Goal: Transaction & Acquisition: Download file/media

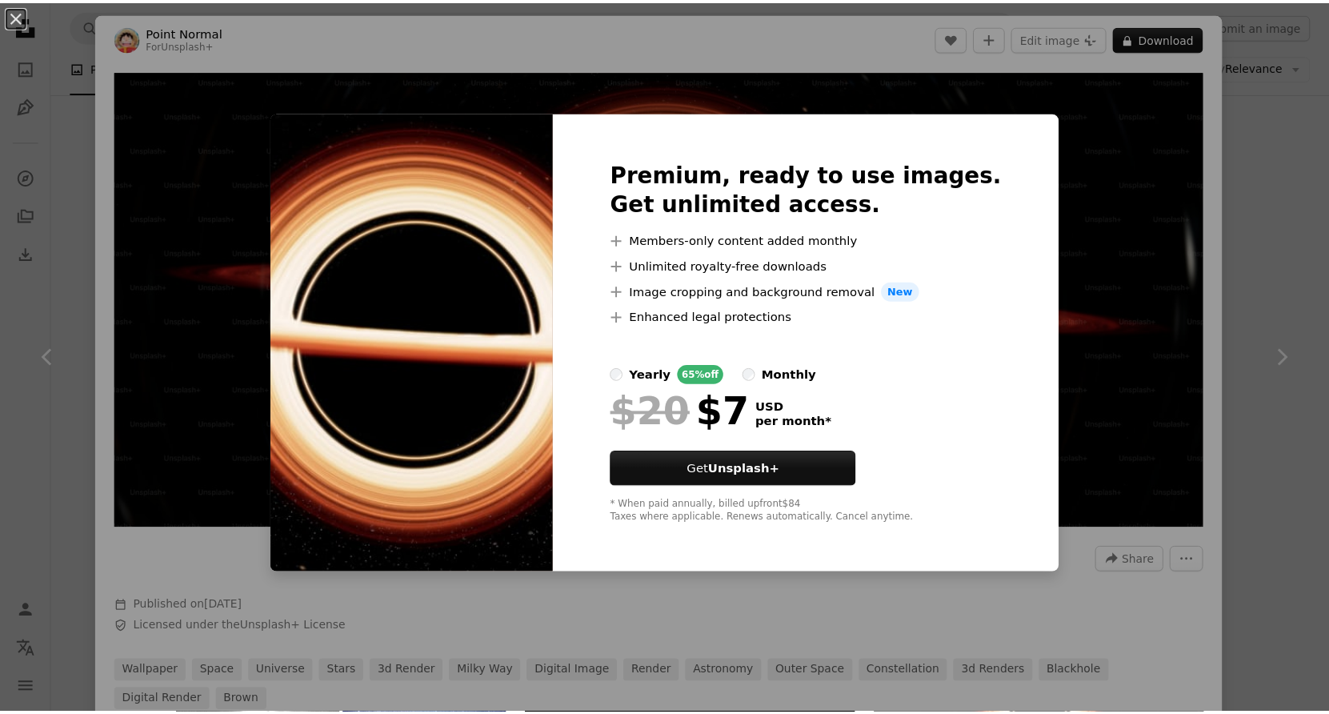
scroll to position [322, 0]
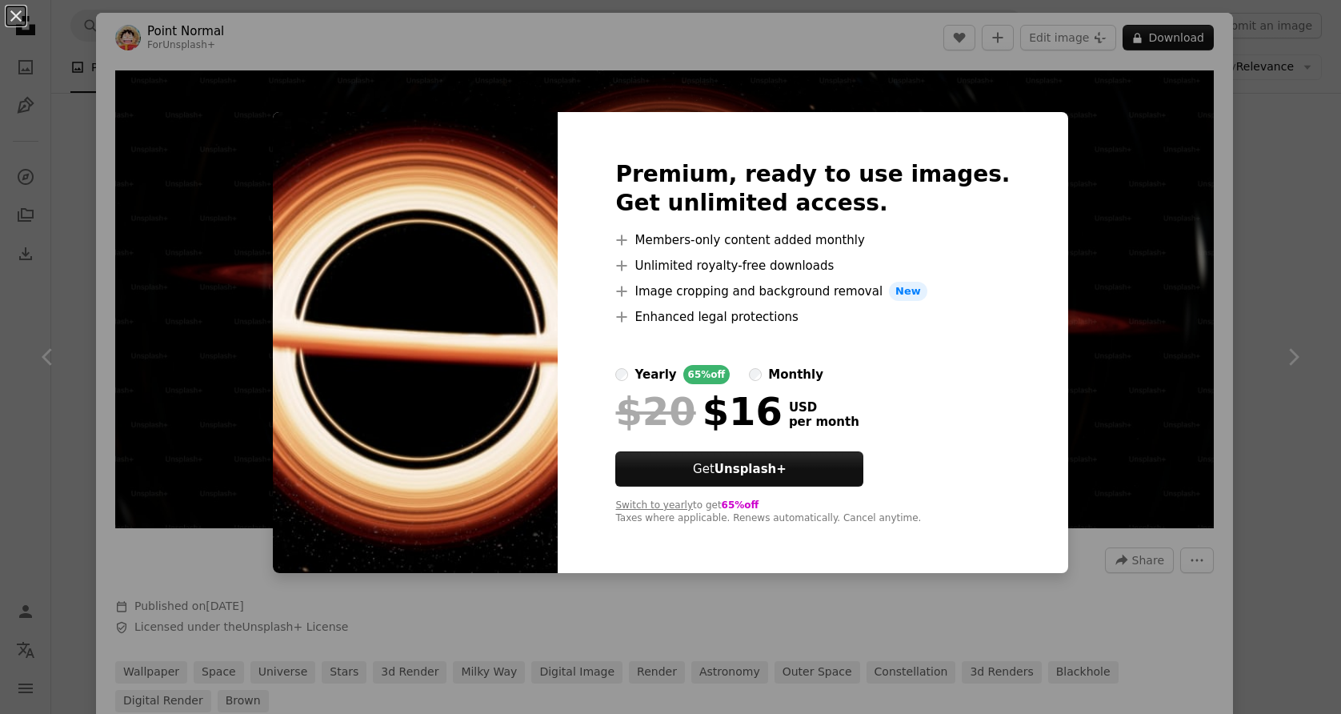
click at [654, 380] on label "yearly 65% off" at bounding box center [672, 374] width 114 height 19
click at [1247, 126] on div "An X shape Premium, ready to use images. Get unlimited access. A plus sign Memb…" at bounding box center [670, 357] width 1341 height 714
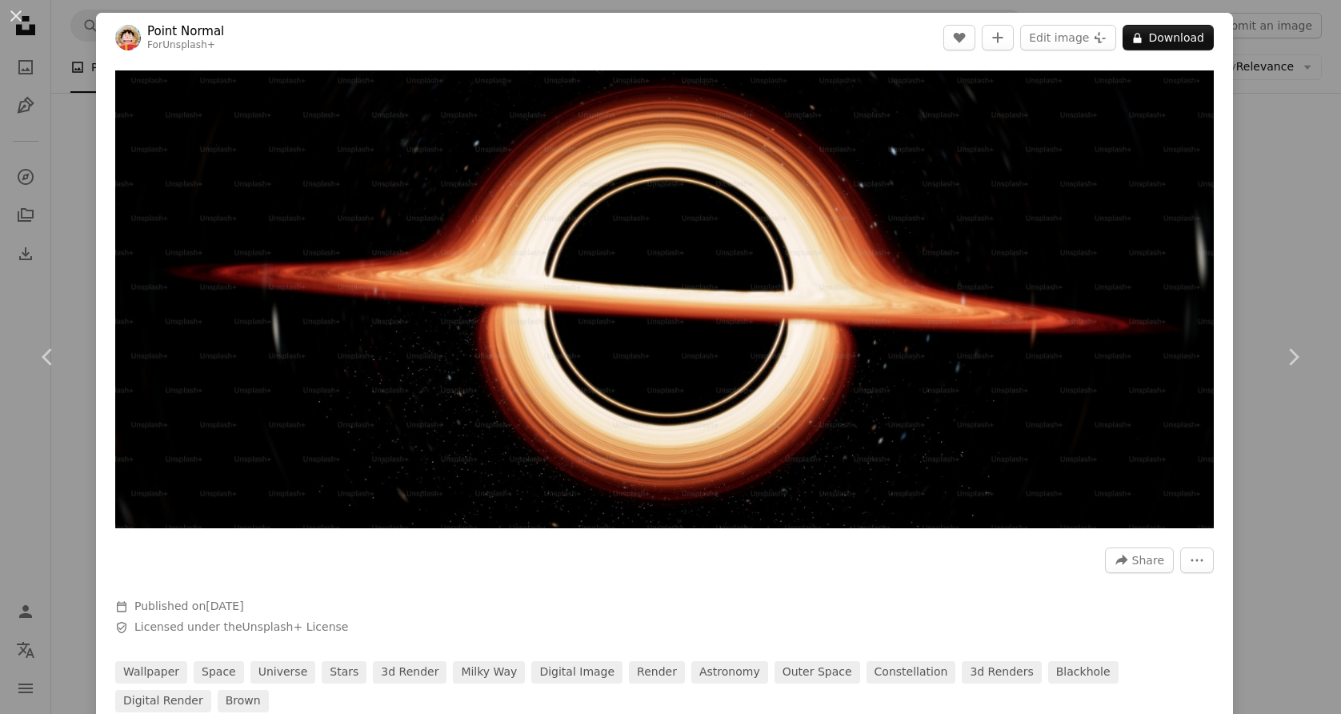
click at [1247, 150] on div "An X shape Chevron left Chevron right Point Normal For Unsplash+ A heart A plus…" at bounding box center [670, 357] width 1341 height 714
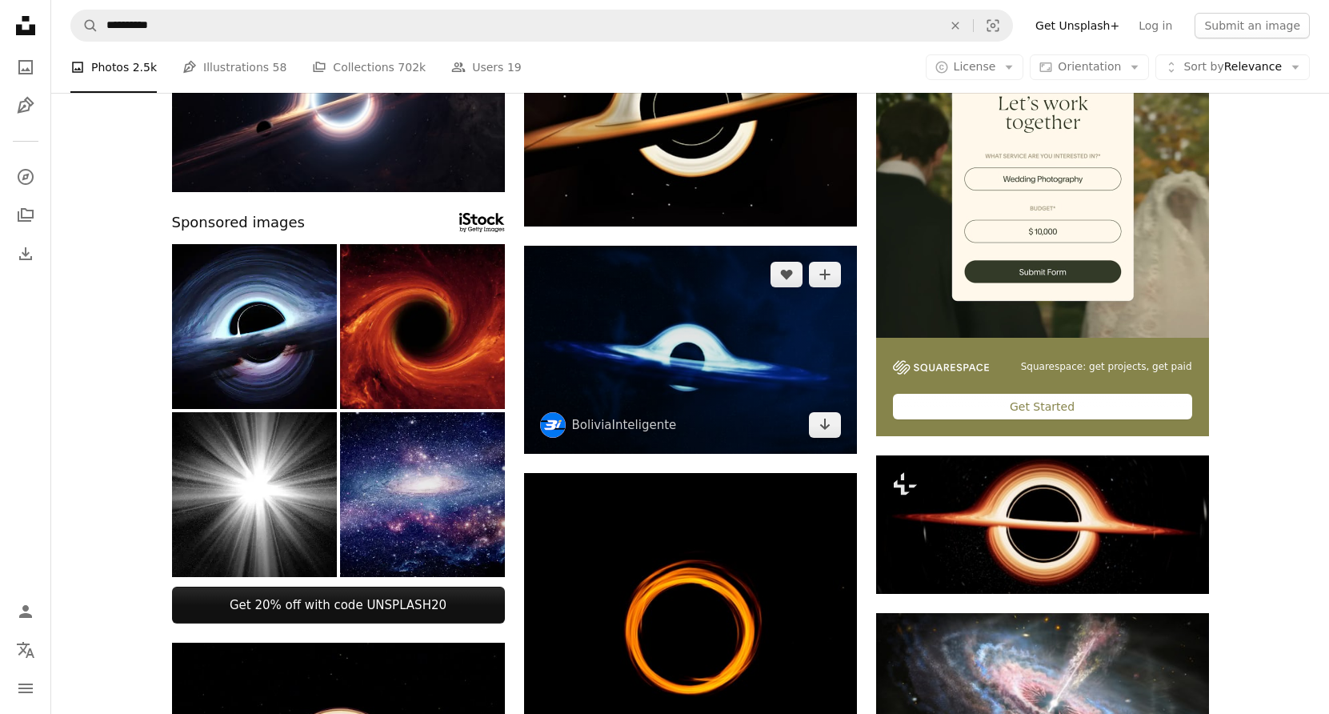
scroll to position [215, 0]
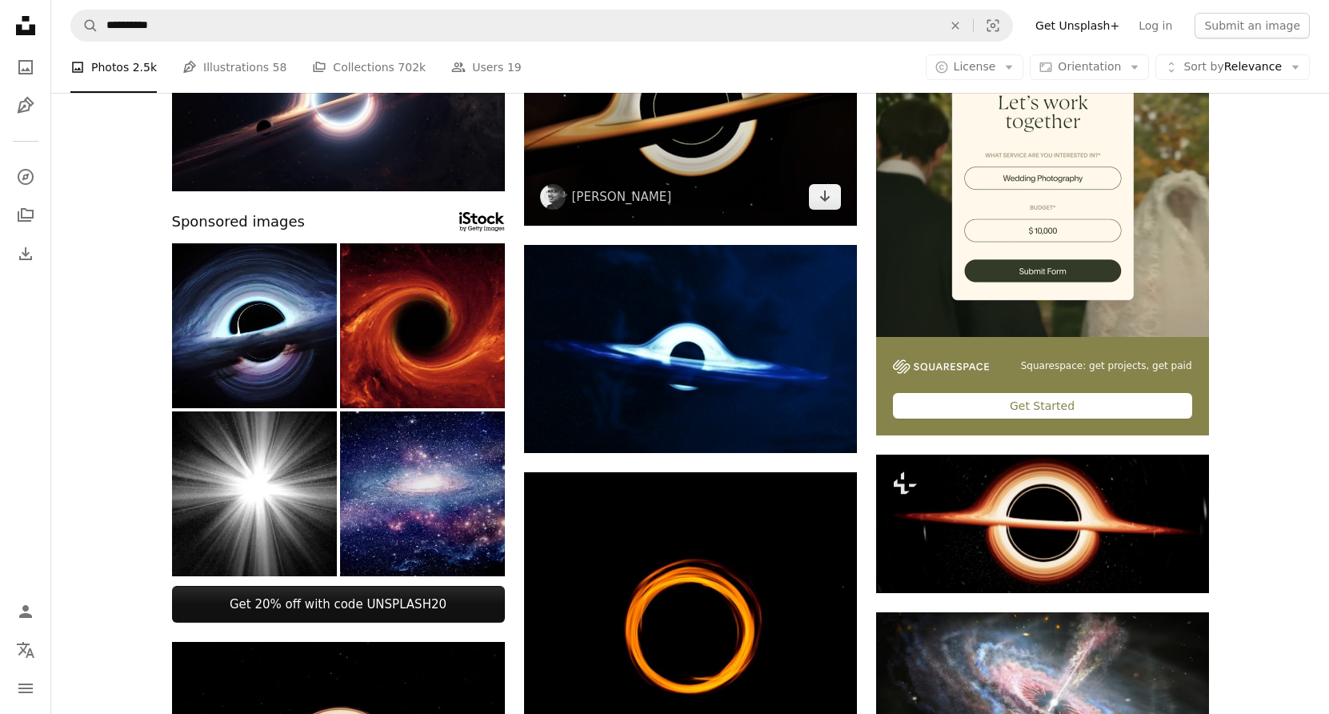
click at [658, 147] on img at bounding box center [690, 115] width 333 height 222
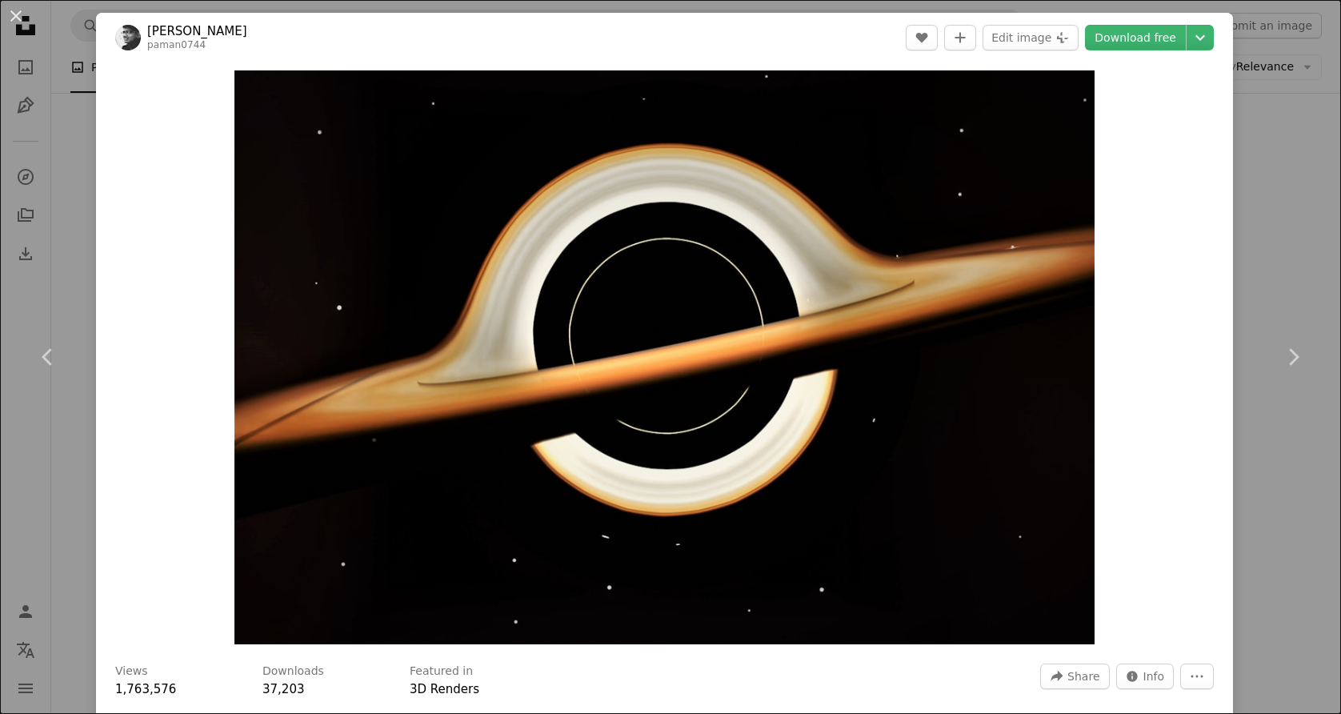
drag, startPoint x: 666, startPoint y: 330, endPoint x: 655, endPoint y: 321, distance: 14.8
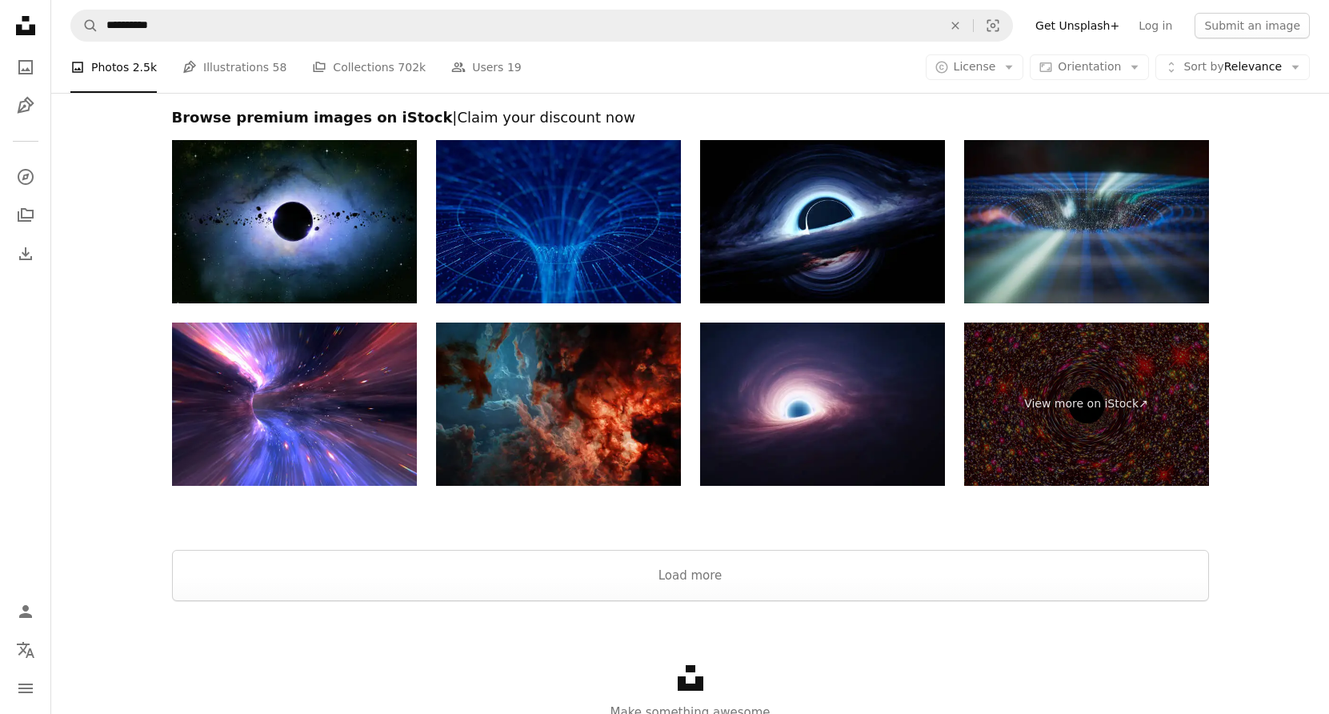
scroll to position [2412, 0]
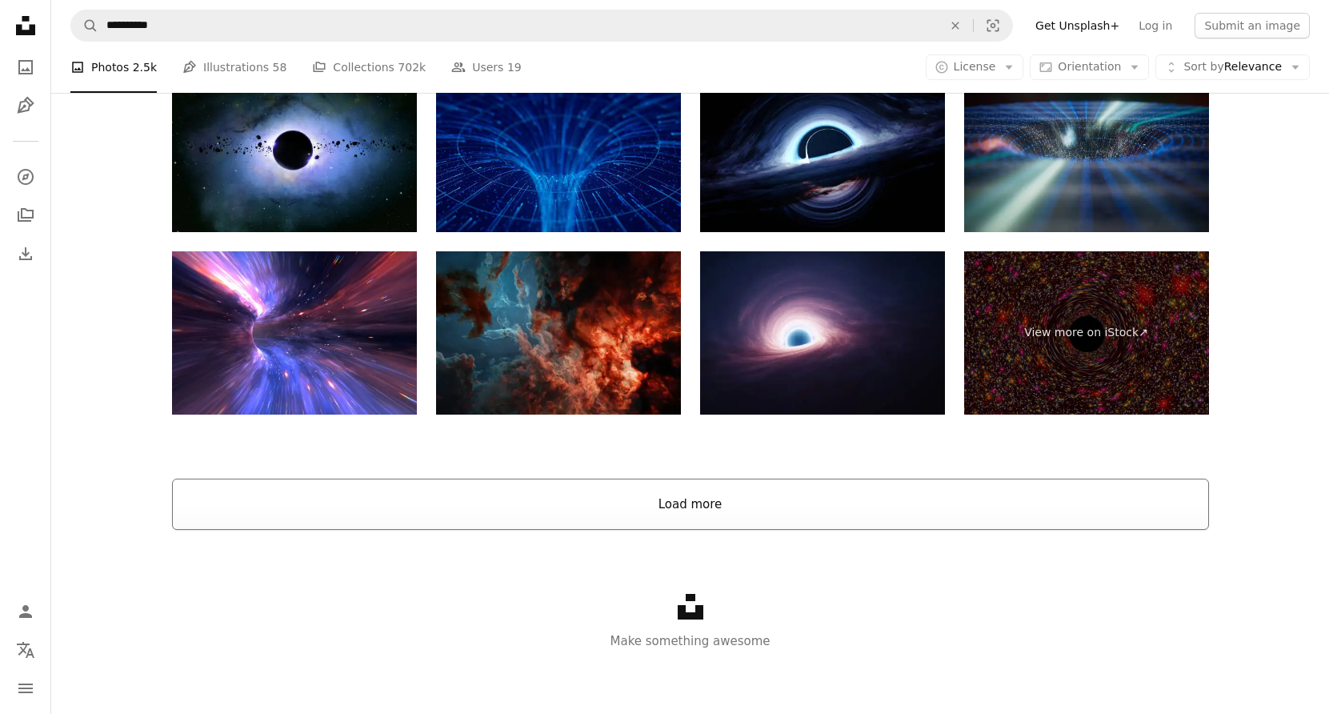
click at [639, 505] on button "Load more" at bounding box center [690, 503] width 1037 height 51
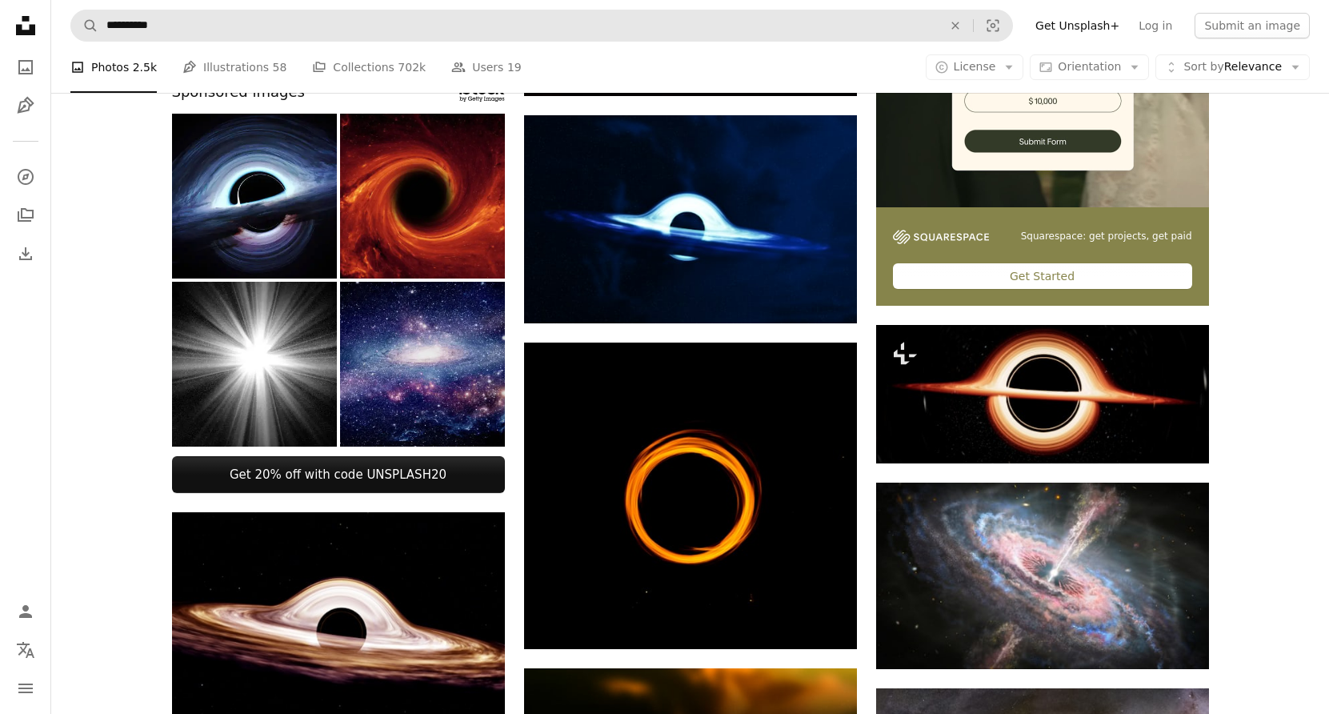
scroll to position [294, 0]
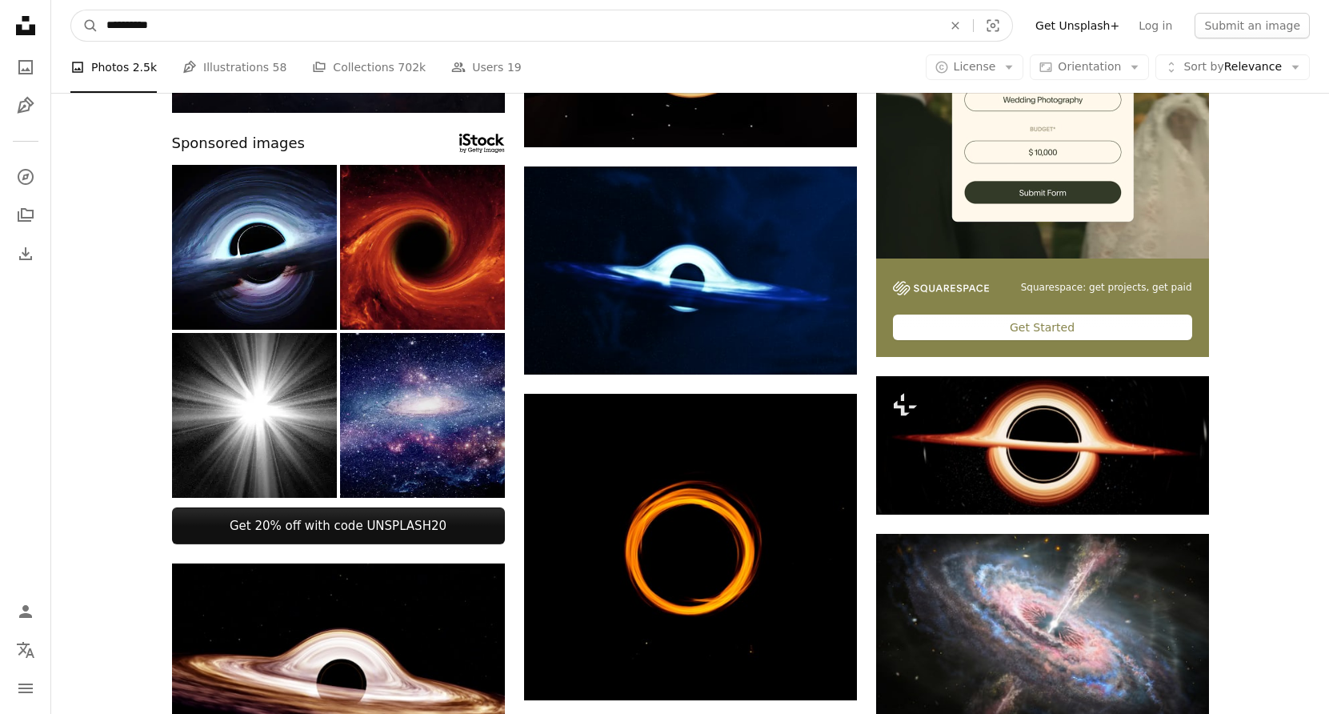
click at [191, 31] on input "**********" at bounding box center [517, 25] width 839 height 30
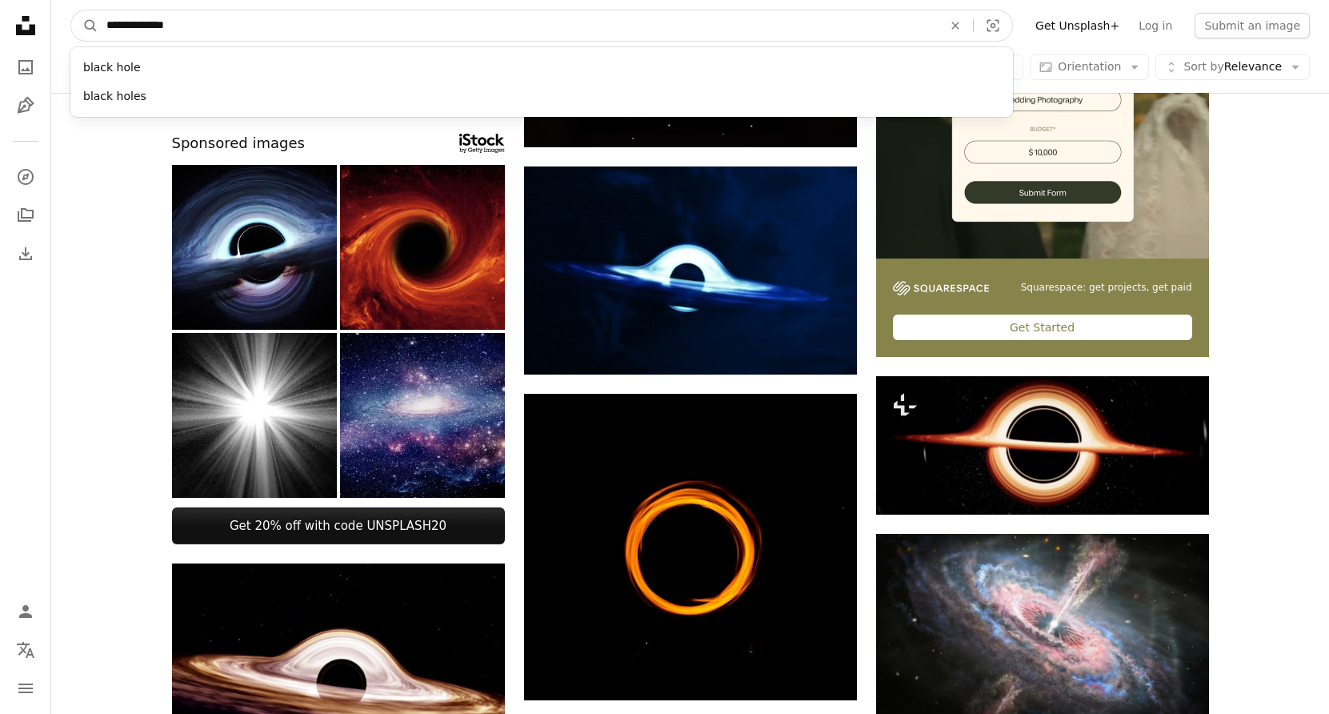
type input "**********"
click button "A magnifying glass" at bounding box center [84, 25] width 27 height 30
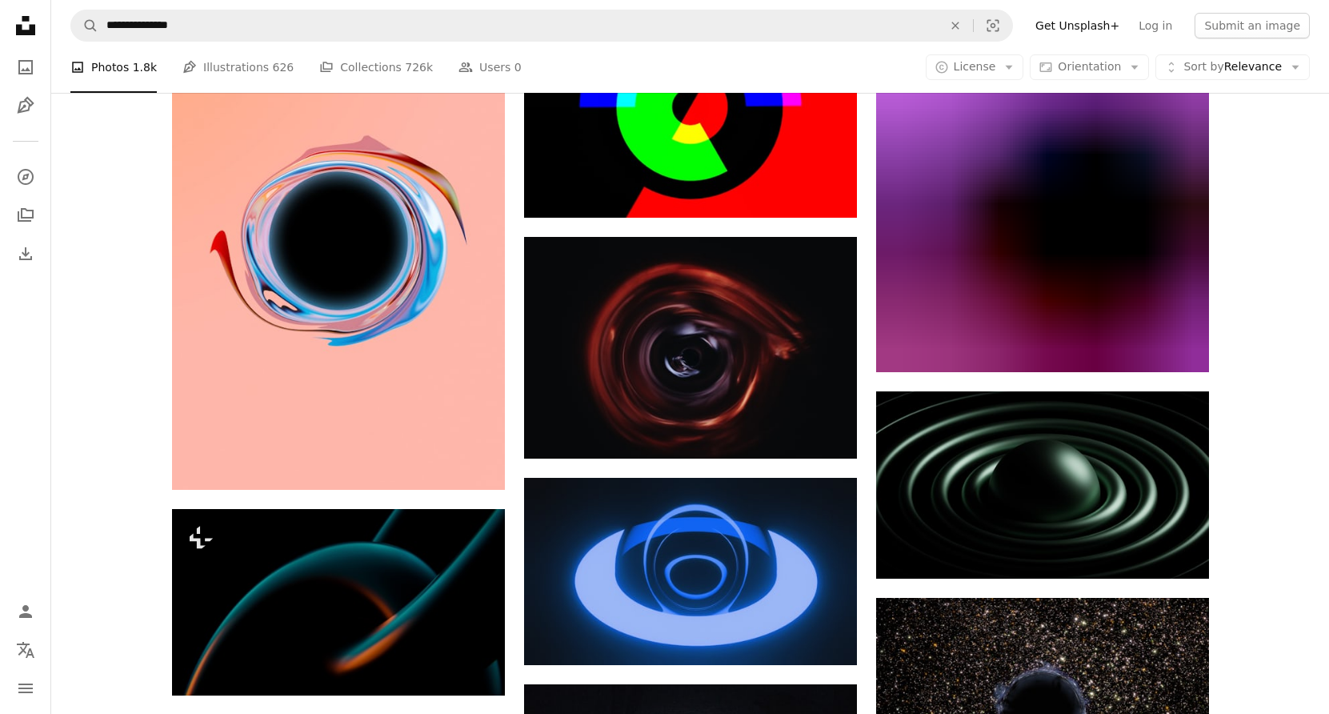
scroll to position [4347, 0]
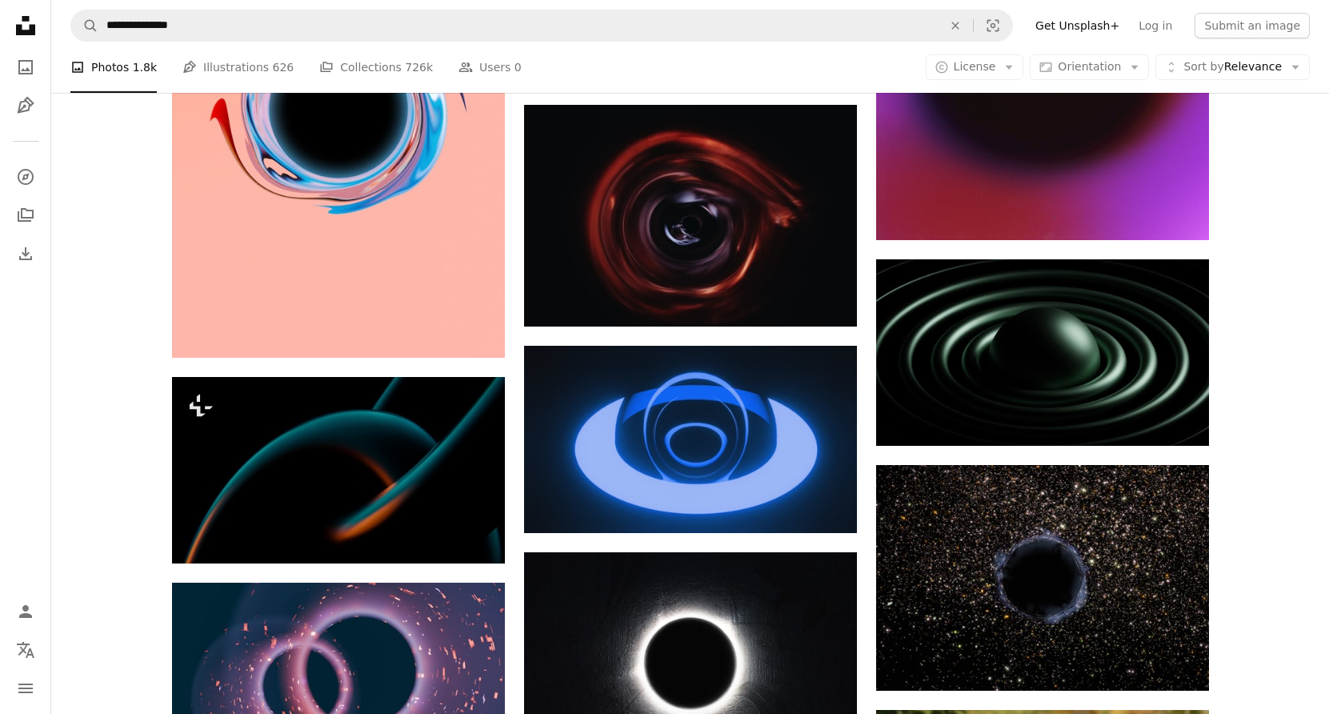
drag, startPoint x: 1328, startPoint y: 458, endPoint x: 1301, endPoint y: 428, distance: 40.2
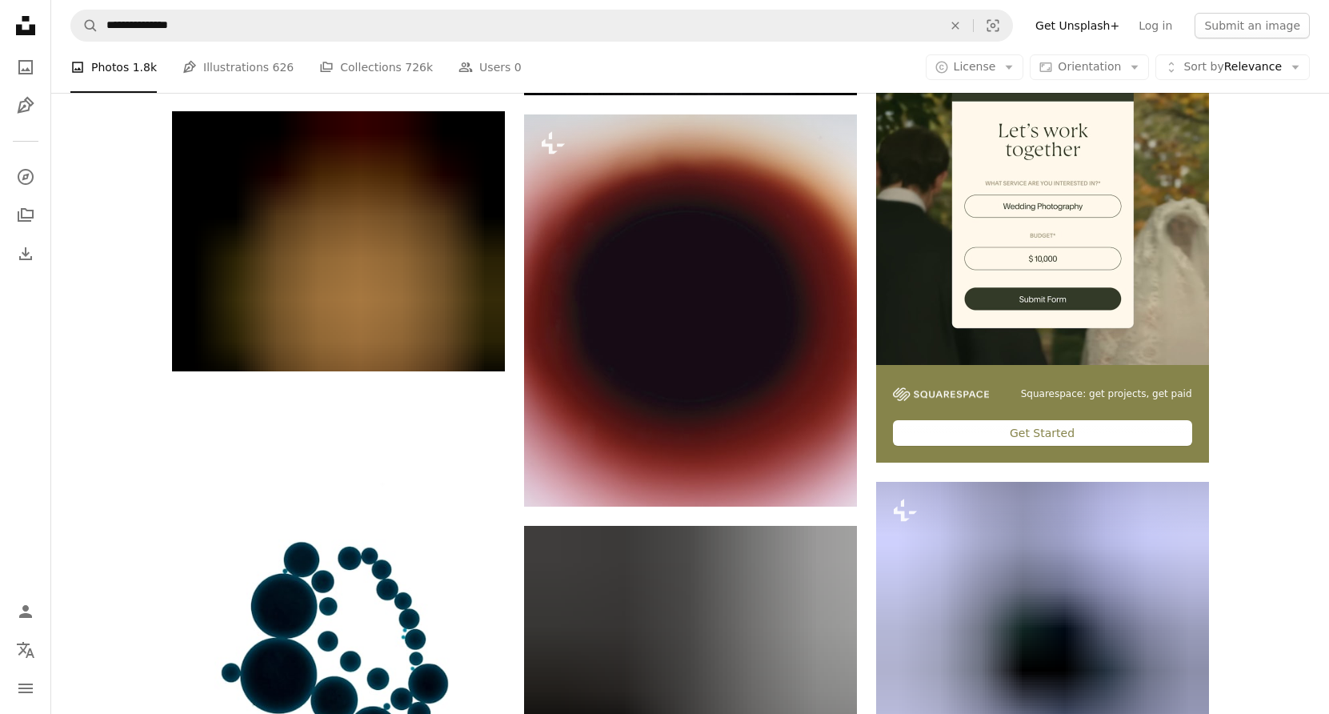
scroll to position [5040, 0]
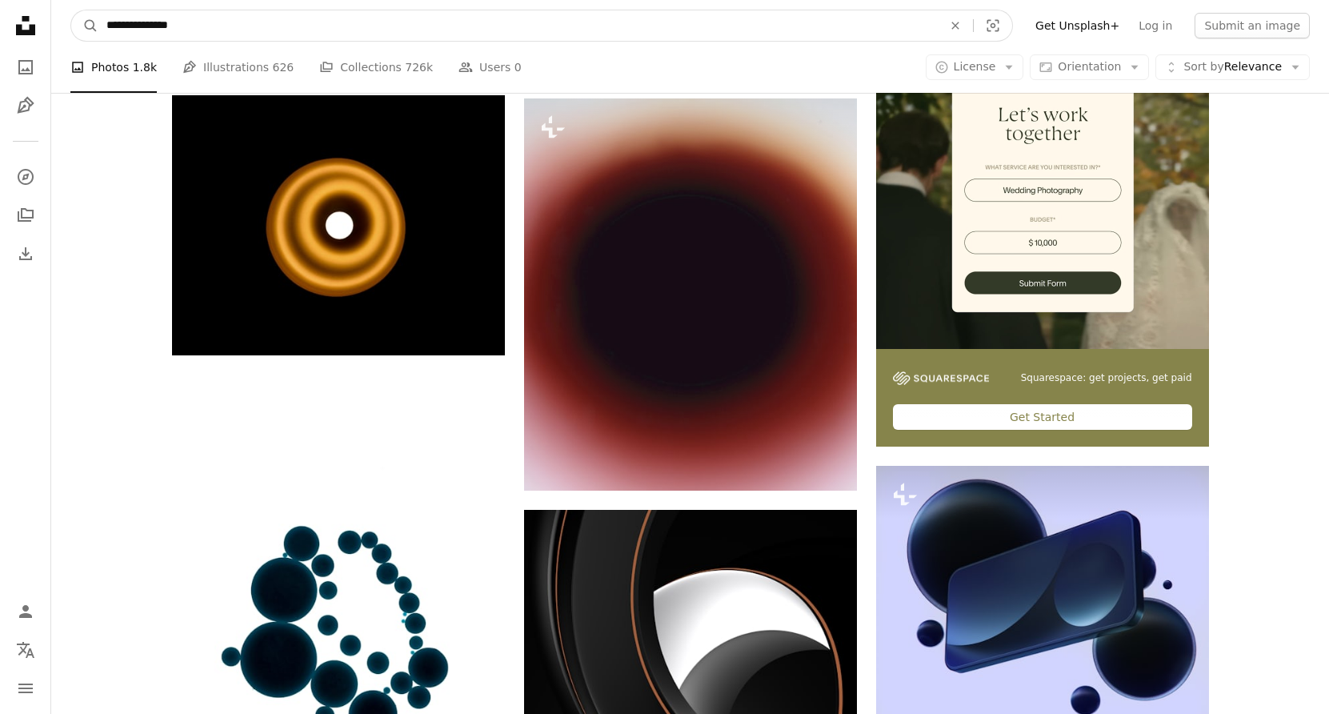
drag, startPoint x: 155, startPoint y: 30, endPoint x: 54, endPoint y: 28, distance: 101.6
click at [54, 28] on nav "**********" at bounding box center [690, 25] width 1278 height 51
type input "**********"
click button "A magnifying glass" at bounding box center [84, 25] width 27 height 30
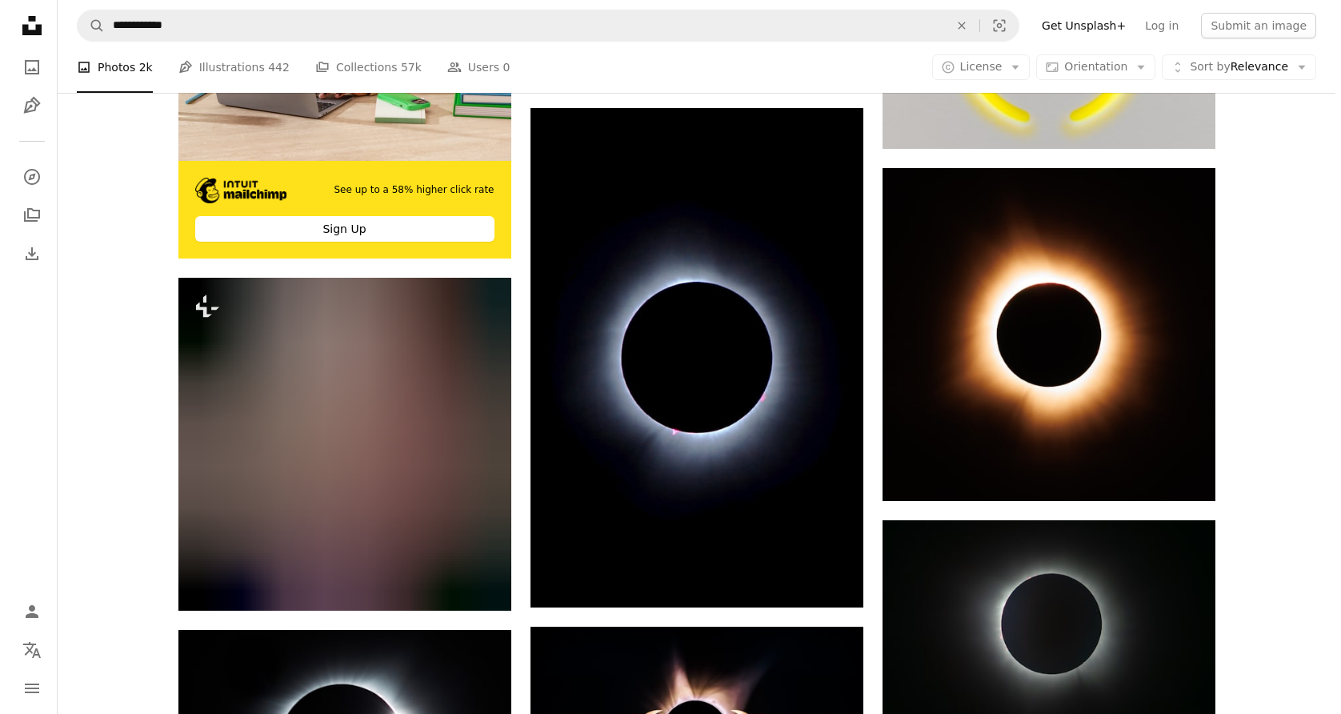
scroll to position [2987, 0]
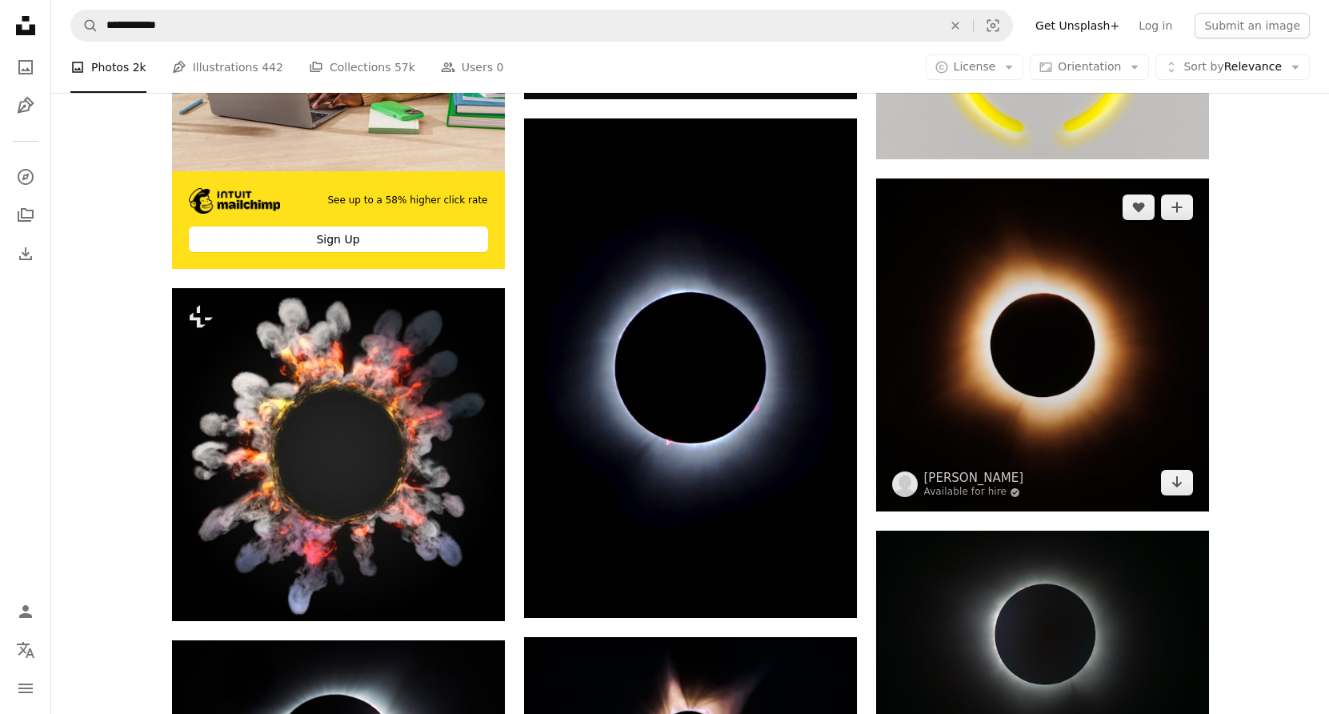
click at [1074, 381] on img at bounding box center [1042, 344] width 333 height 333
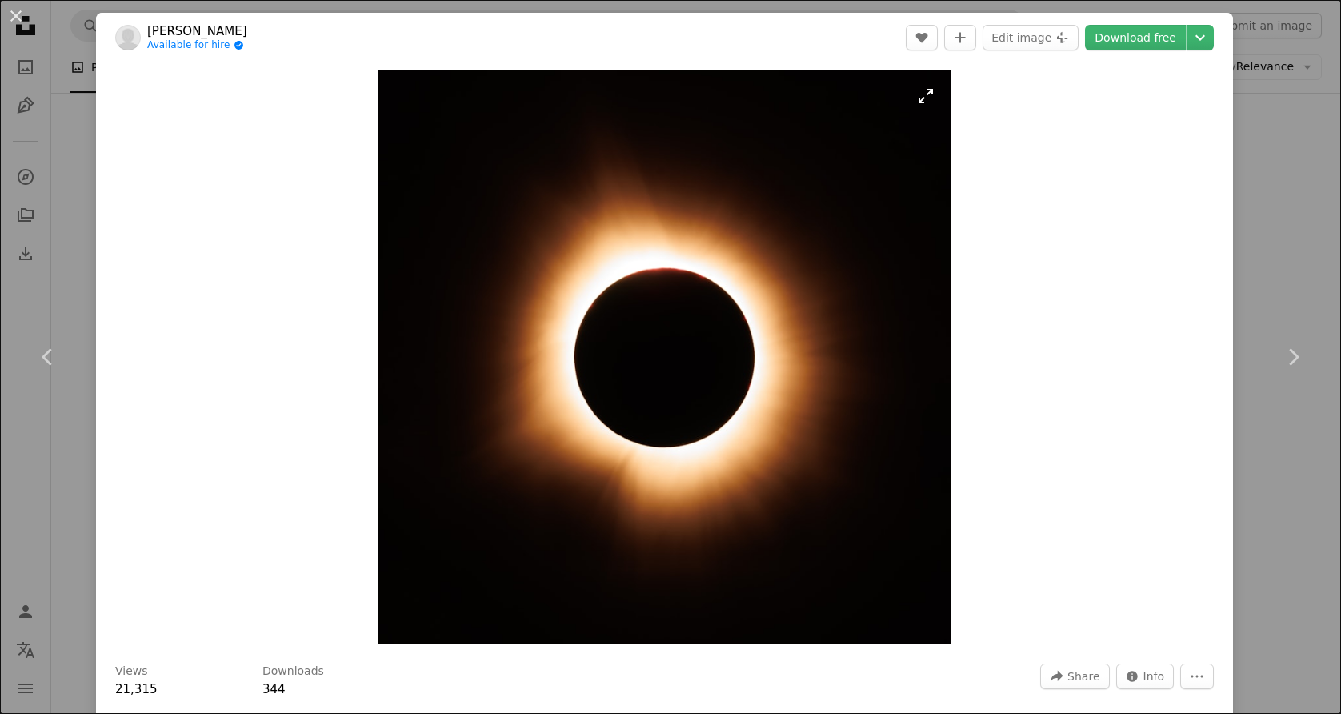
click at [606, 382] on img "Zoom in on this image" at bounding box center [665, 357] width 574 height 574
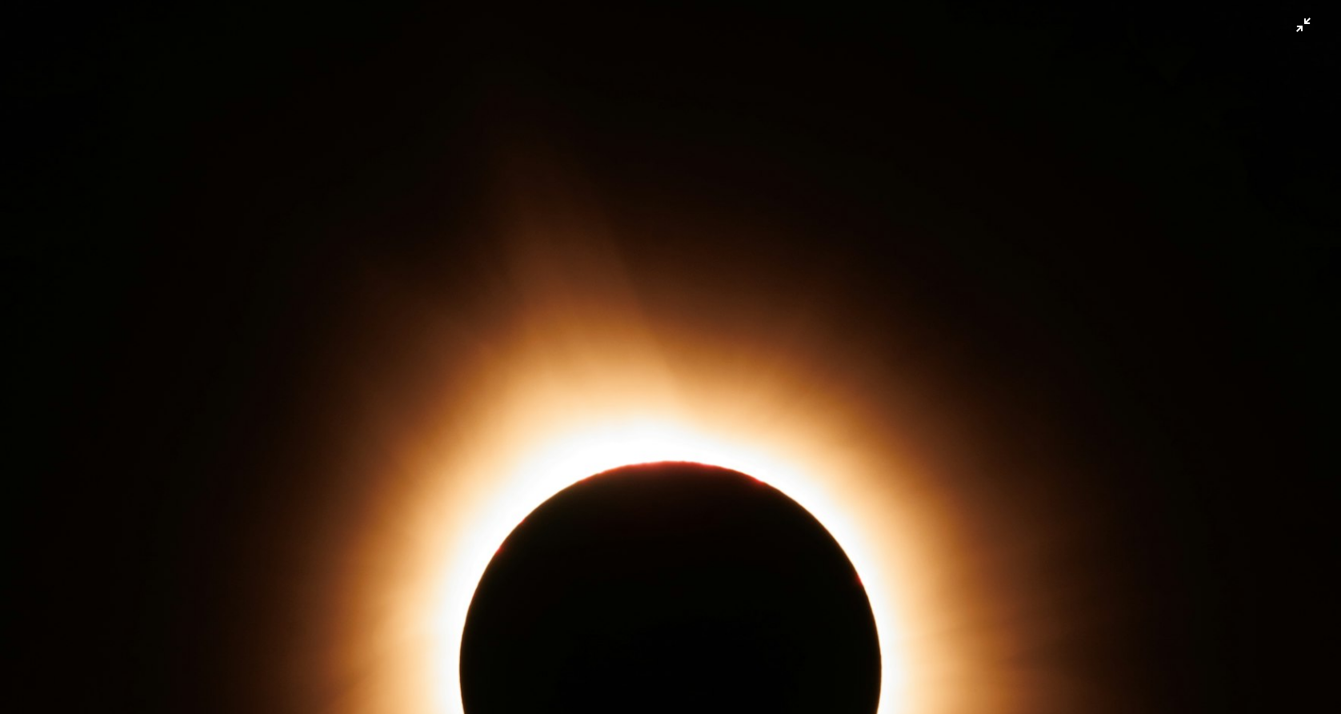
scroll to position [302, 0]
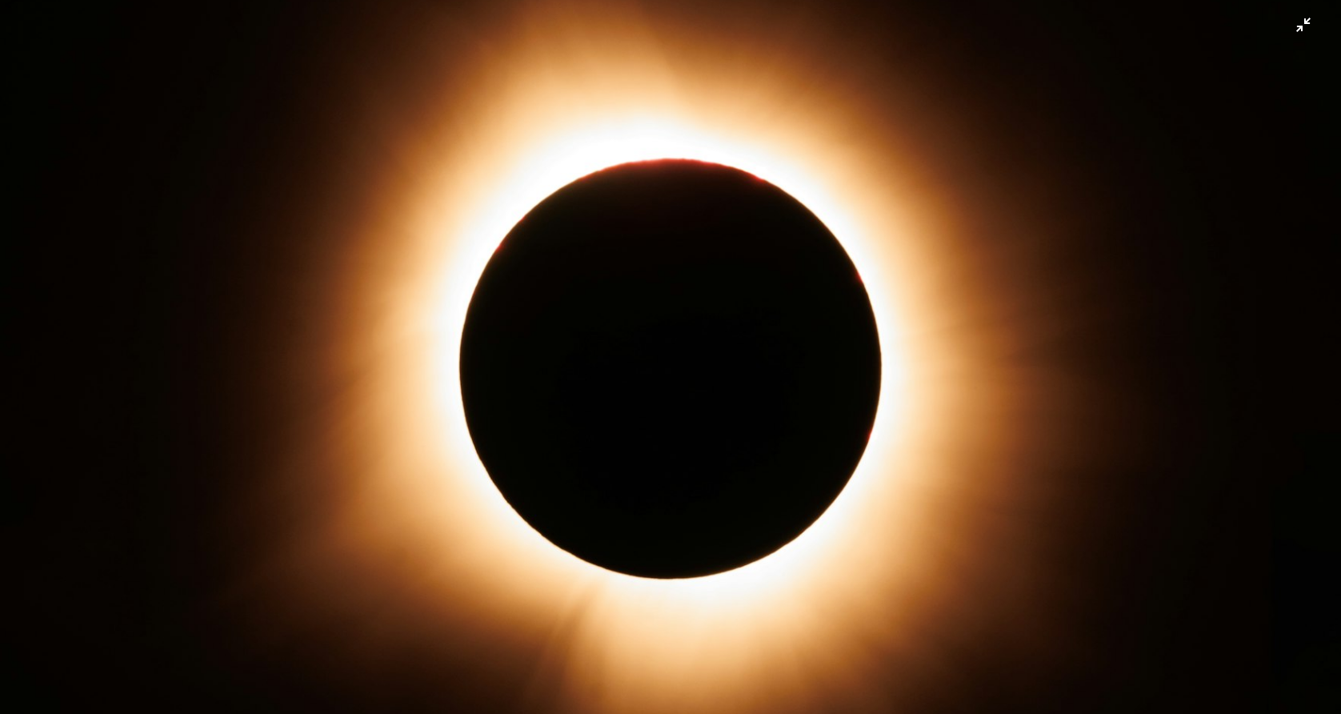
click at [668, 382] on img "Zoom out on this image" at bounding box center [670, 368] width 1343 height 1343
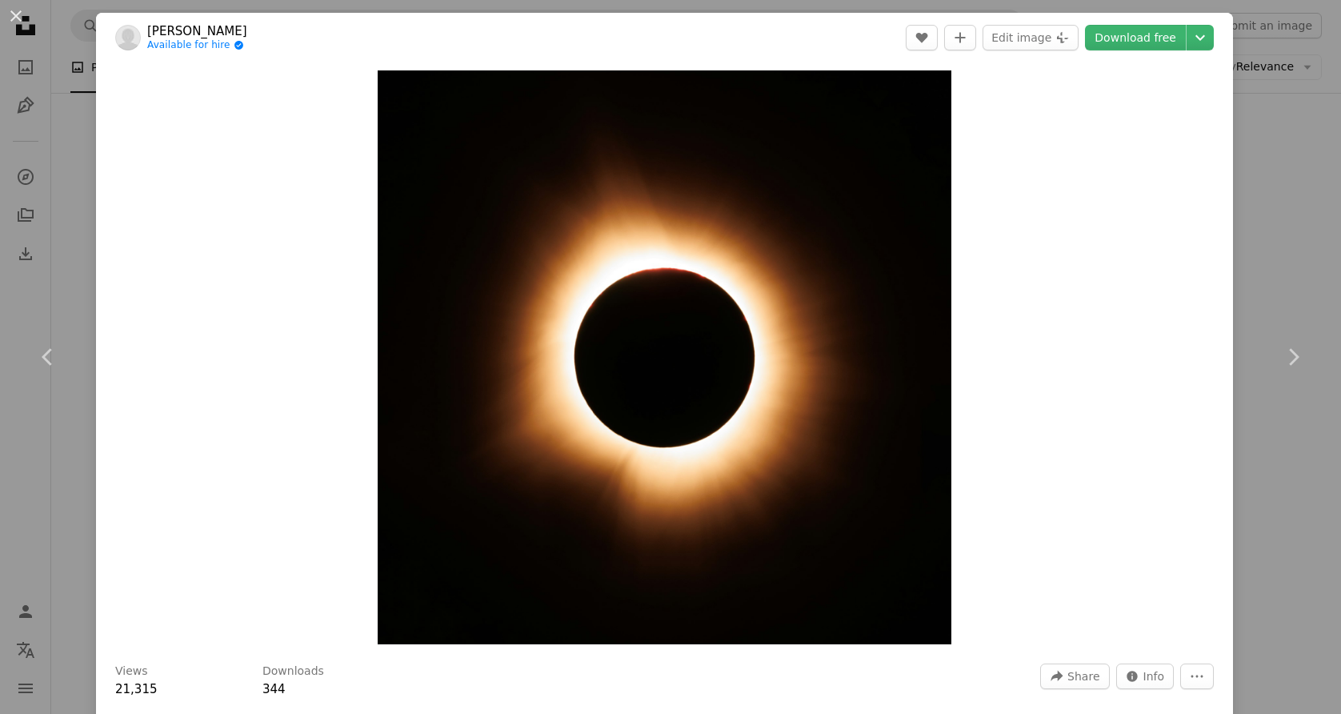
click at [294, 327] on div "Zoom in" at bounding box center [664, 357] width 1137 height 590
click at [994, 358] on div "Zoom in" at bounding box center [664, 357] width 1137 height 590
click at [1120, 47] on link "Download free" at bounding box center [1135, 38] width 101 height 26
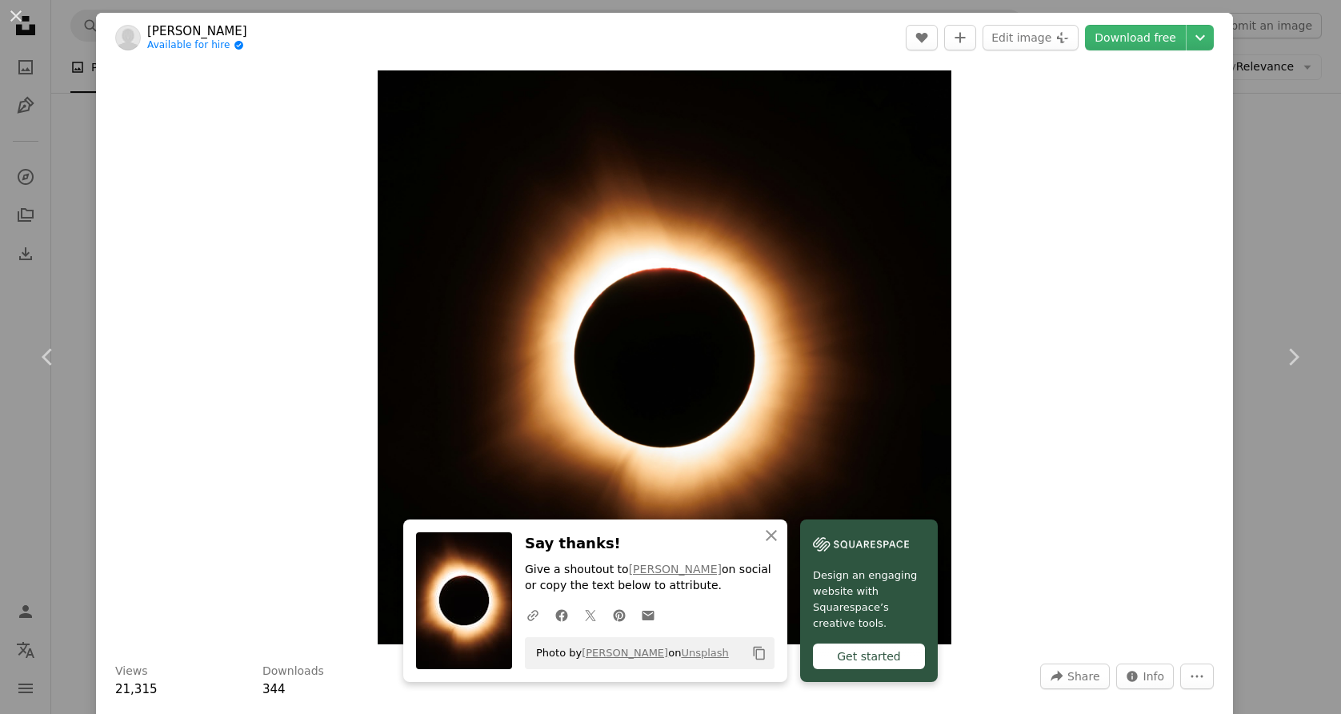
click at [1043, 514] on div "Zoom in" at bounding box center [664, 357] width 1137 height 590
